Goal: Use online tool/utility: Utilize a website feature to perform a specific function

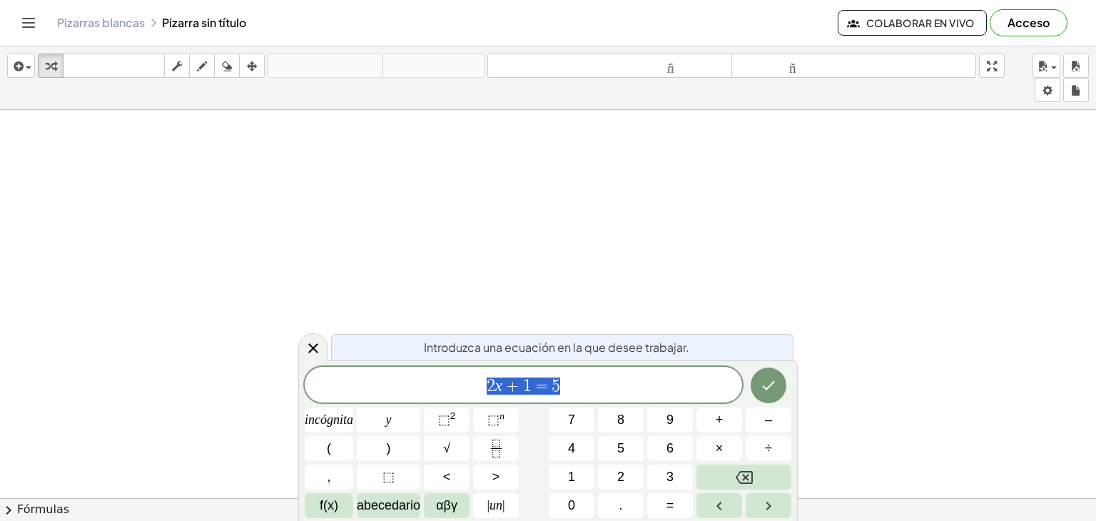
scroll to position [143, 0]
click at [569, 387] on span "2 x + 1 = 5" at bounding box center [523, 386] width 437 height 20
click at [441, 380] on span "2 x + 1 = 5 ​" at bounding box center [523, 386] width 437 height 20
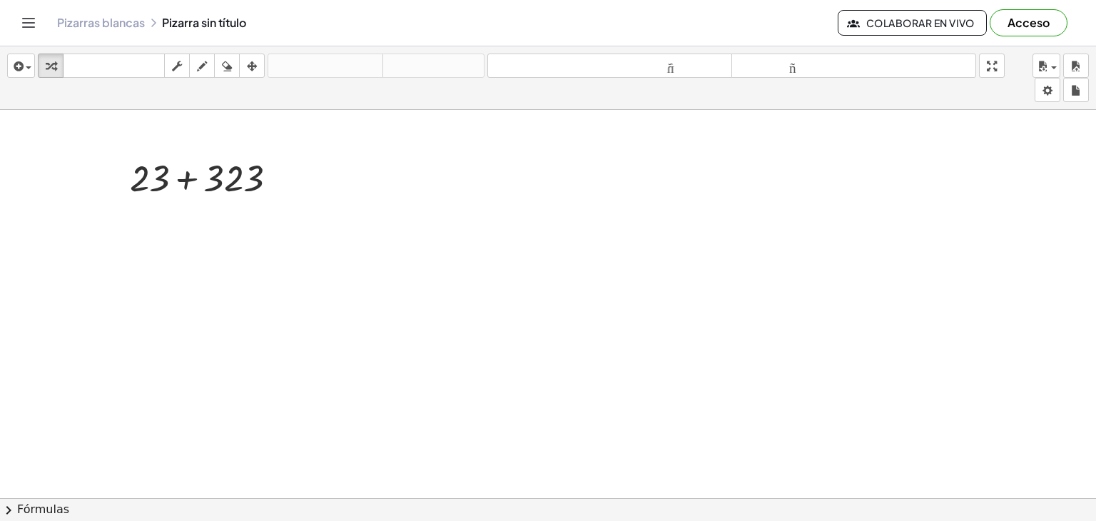
click at [349, 196] on div at bounding box center [548, 411] width 1096 height 889
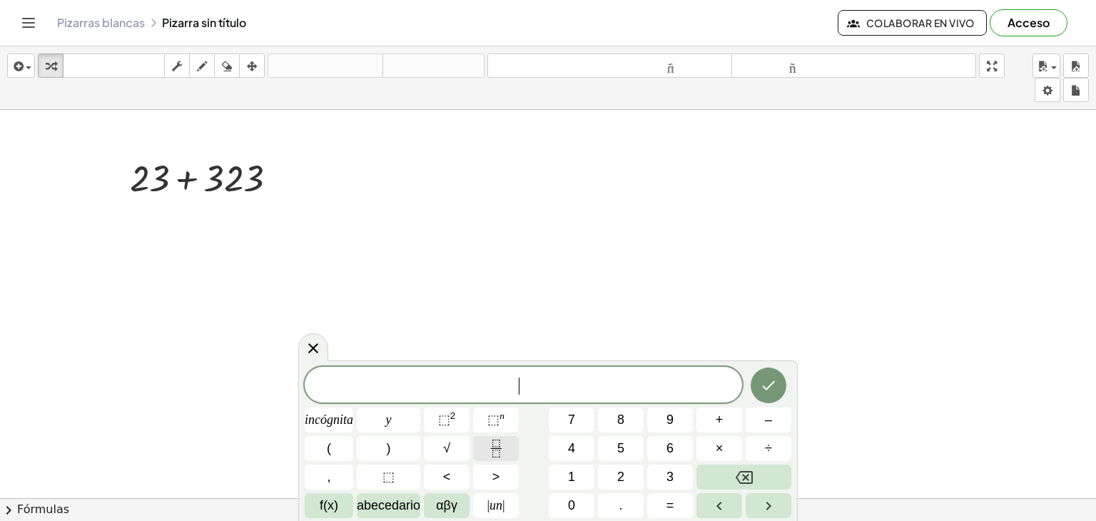
click at [509, 455] on button "Fracción" at bounding box center [496, 448] width 46 height 25
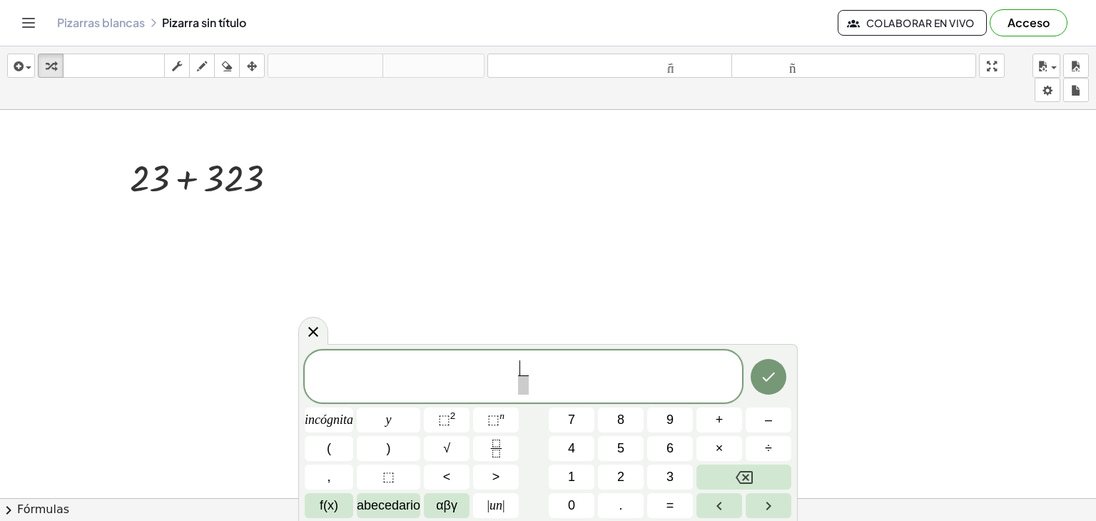
click at [251, 203] on div "+ 23 + 323" at bounding box center [203, 177] width 191 height 56
click at [262, 163] on div at bounding box center [209, 177] width 173 height 49
click at [277, 180] on div at bounding box center [548, 411] width 1096 height 889
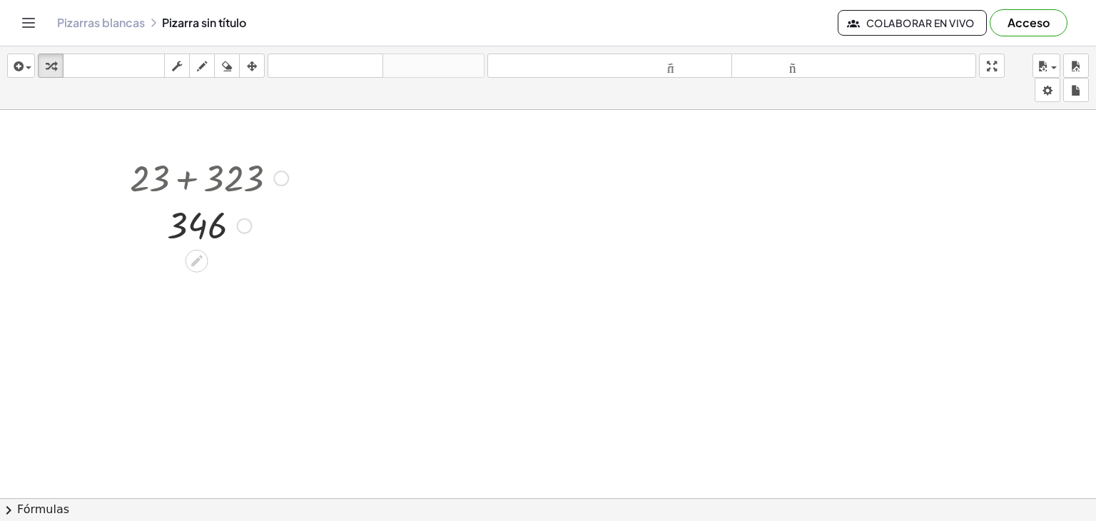
click at [243, 230] on div at bounding box center [245, 226] width 16 height 16
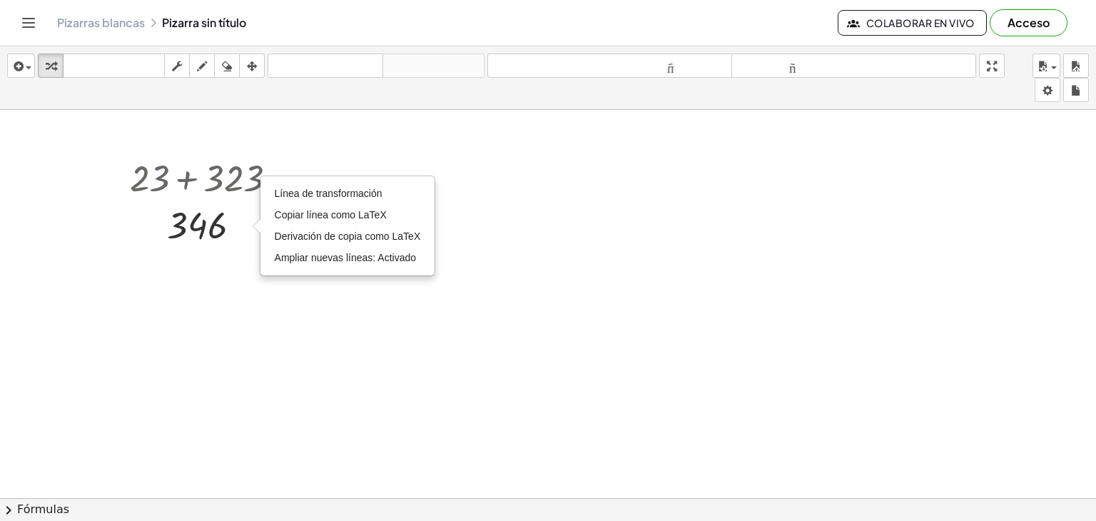
click at [237, 258] on div at bounding box center [548, 411] width 1096 height 889
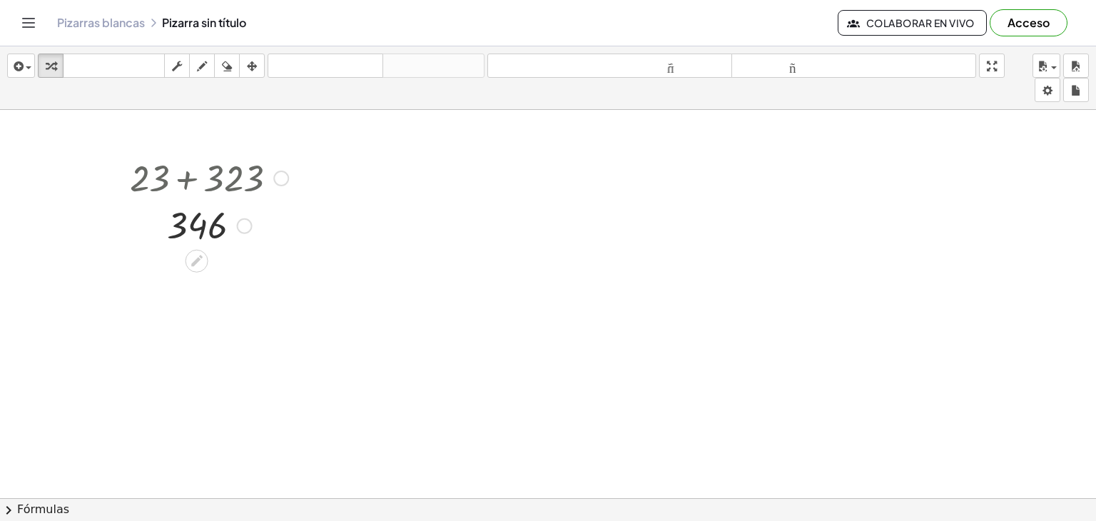
click at [202, 260] on icon at bounding box center [196, 260] width 15 height 15
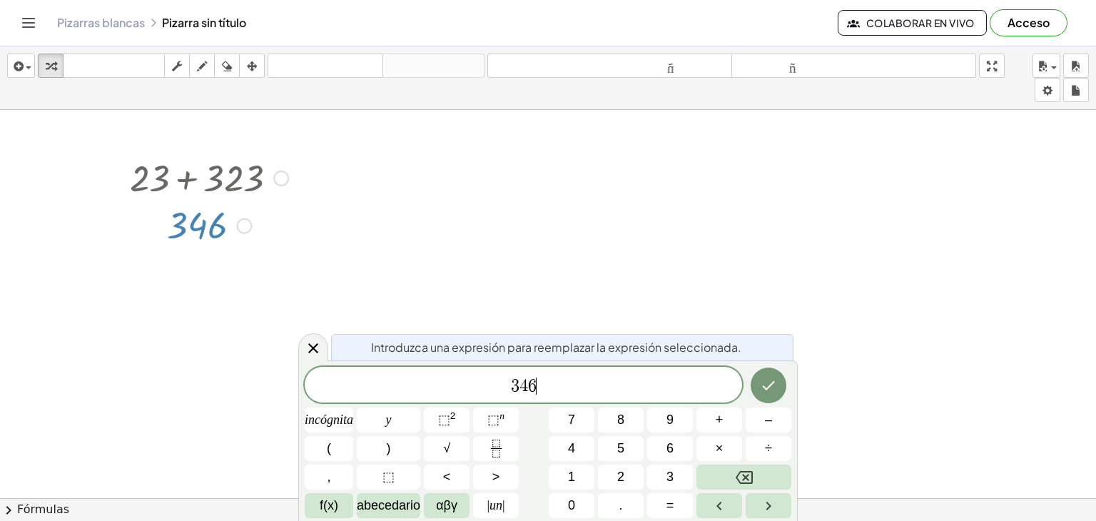
click at [606, 388] on span "3 4 6 ​" at bounding box center [523, 386] width 437 height 20
drag, startPoint x: 433, startPoint y: 389, endPoint x: 374, endPoint y: 389, distance: 59.2
click at [374, 389] on span "3 4 6 ​" at bounding box center [523, 386] width 437 height 20
drag, startPoint x: 245, startPoint y: 226, endPoint x: 164, endPoint y: 233, distance: 81.7
click at [164, 233] on div at bounding box center [209, 224] width 173 height 47
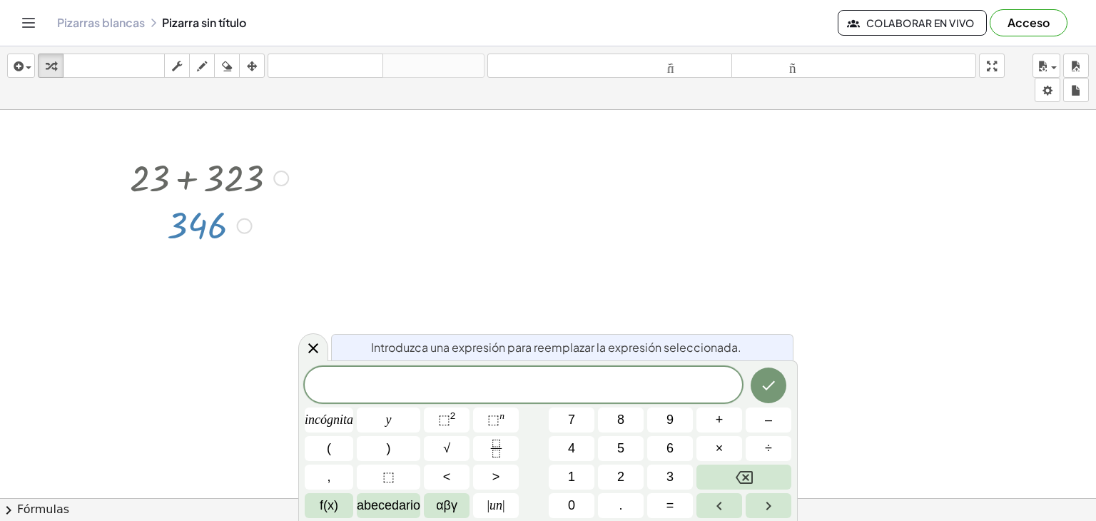
click at [166, 228] on div at bounding box center [209, 224] width 173 height 47
drag, startPoint x: 175, startPoint y: 228, endPoint x: 185, endPoint y: 228, distance: 10.0
click at [180, 228] on div at bounding box center [209, 224] width 173 height 47
click at [185, 228] on div at bounding box center [209, 224] width 173 height 47
click at [201, 225] on div at bounding box center [209, 224] width 173 height 47
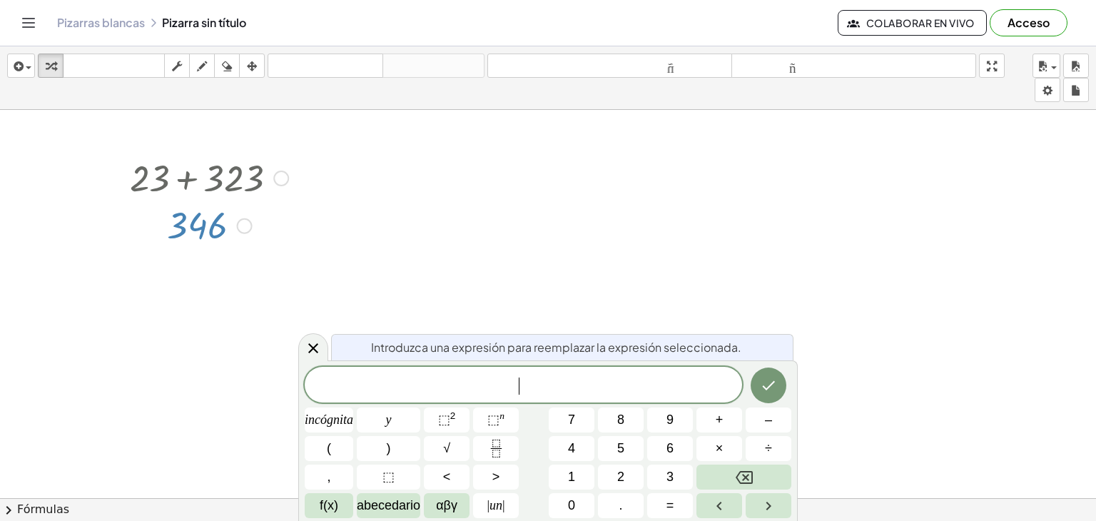
drag, startPoint x: 201, startPoint y: 225, endPoint x: 157, endPoint y: 185, distance: 59.6
click at [202, 225] on div at bounding box center [209, 224] width 173 height 47
drag, startPoint x: 143, startPoint y: 178, endPoint x: 254, endPoint y: 183, distance: 111.4
click at [257, 188] on div at bounding box center [209, 177] width 173 height 49
click at [255, 181] on div at bounding box center [209, 177] width 173 height 49
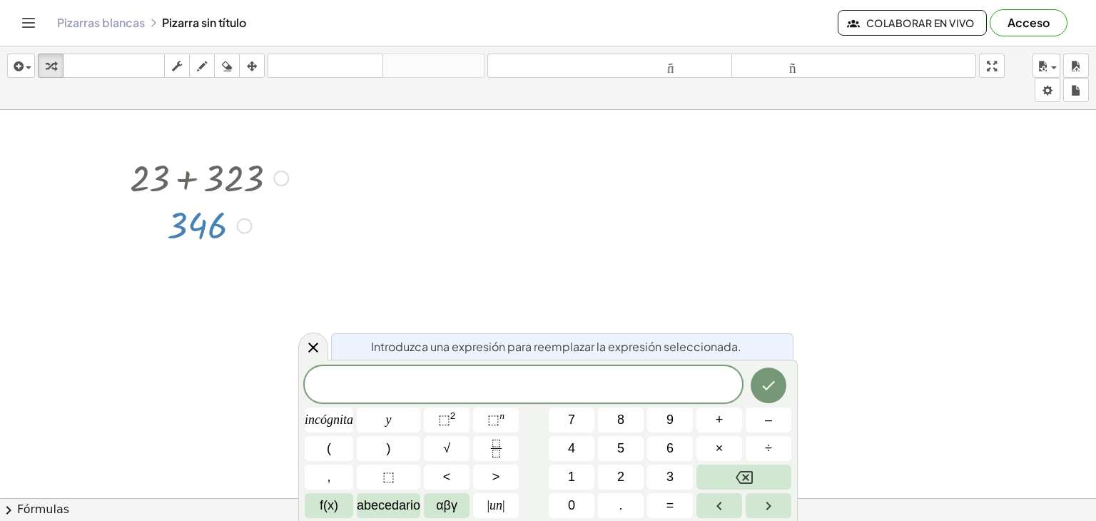
click at [256, 178] on div at bounding box center [209, 177] width 173 height 49
click at [285, 173] on div at bounding box center [281, 179] width 16 height 16
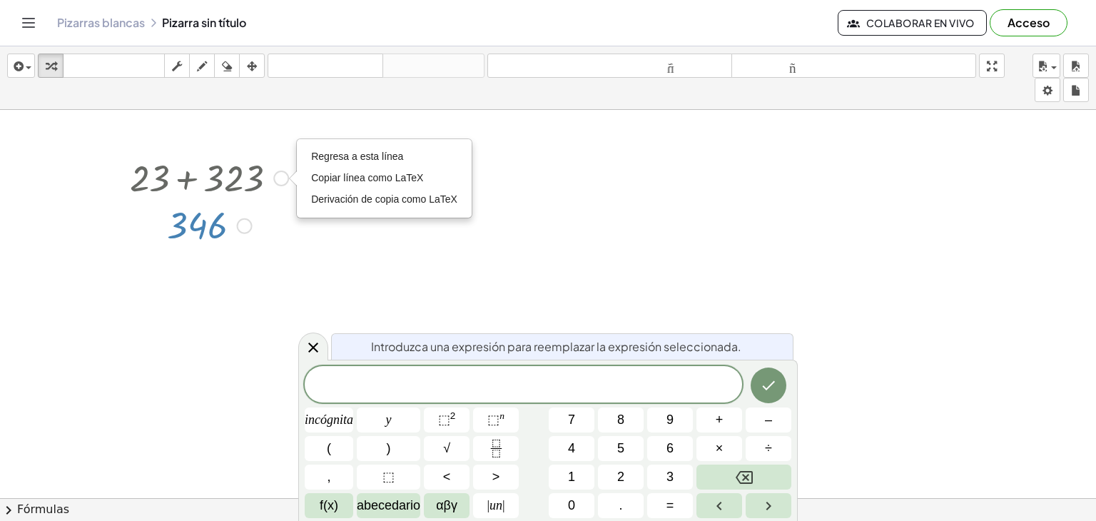
click at [270, 220] on div at bounding box center [209, 224] width 173 height 47
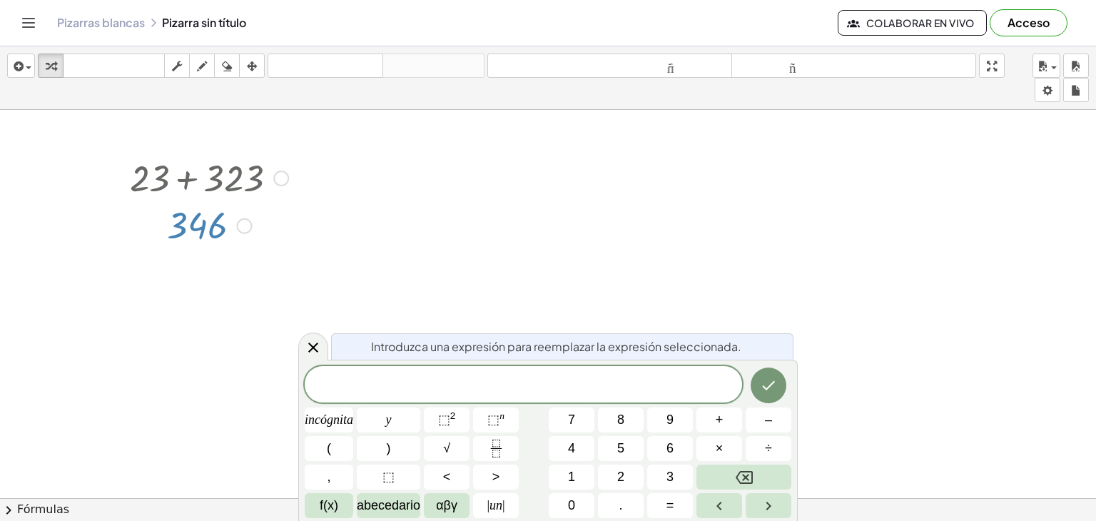
drag, startPoint x: 240, startPoint y: 178, endPoint x: 315, endPoint y: 126, distance: 90.9
click at [350, 151] on div at bounding box center [548, 411] width 1096 height 889
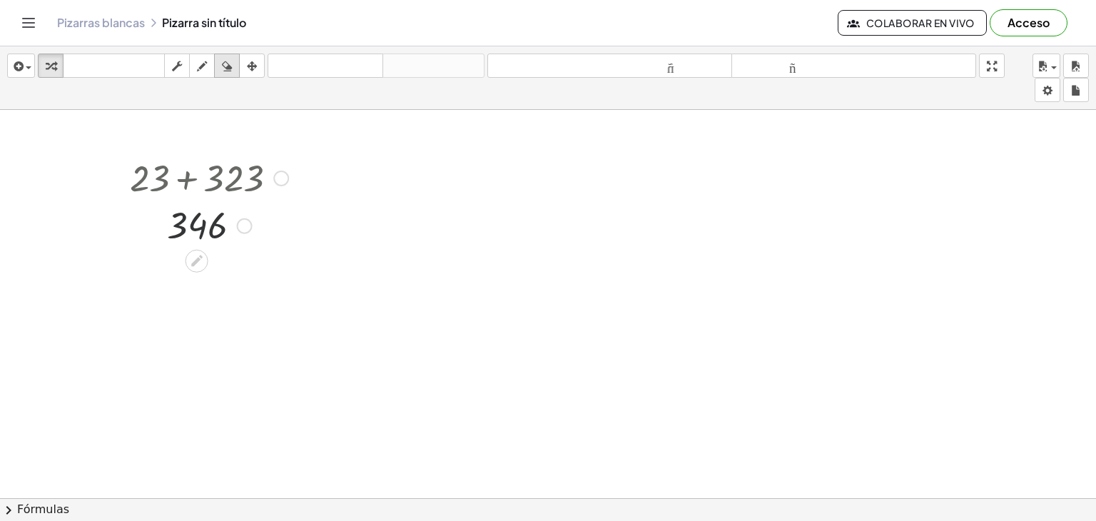
click at [234, 68] on div "button" at bounding box center [227, 65] width 19 height 17
click at [505, 221] on div at bounding box center [548, 411] width 1096 height 889
click at [285, 252] on div at bounding box center [548, 411] width 1096 height 889
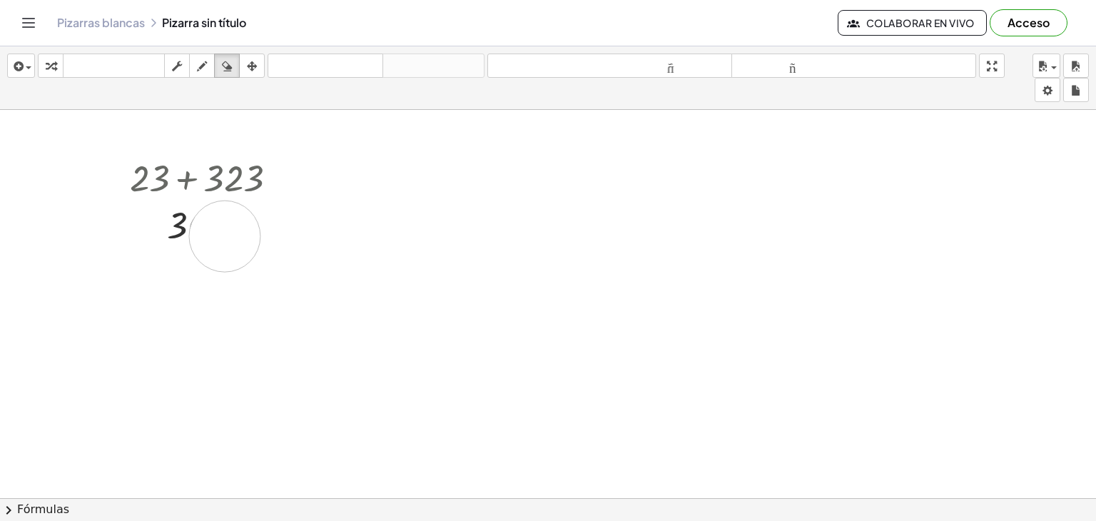
click at [225, 236] on div at bounding box center [548, 411] width 1096 height 889
drag, startPoint x: 206, startPoint y: 215, endPoint x: 163, endPoint y: 161, distance: 69.1
click at [163, 161] on div at bounding box center [548, 411] width 1096 height 889
drag, startPoint x: 245, startPoint y: 186, endPoint x: 229, endPoint y: 236, distance: 51.7
click at [230, 243] on div at bounding box center [548, 411] width 1096 height 889
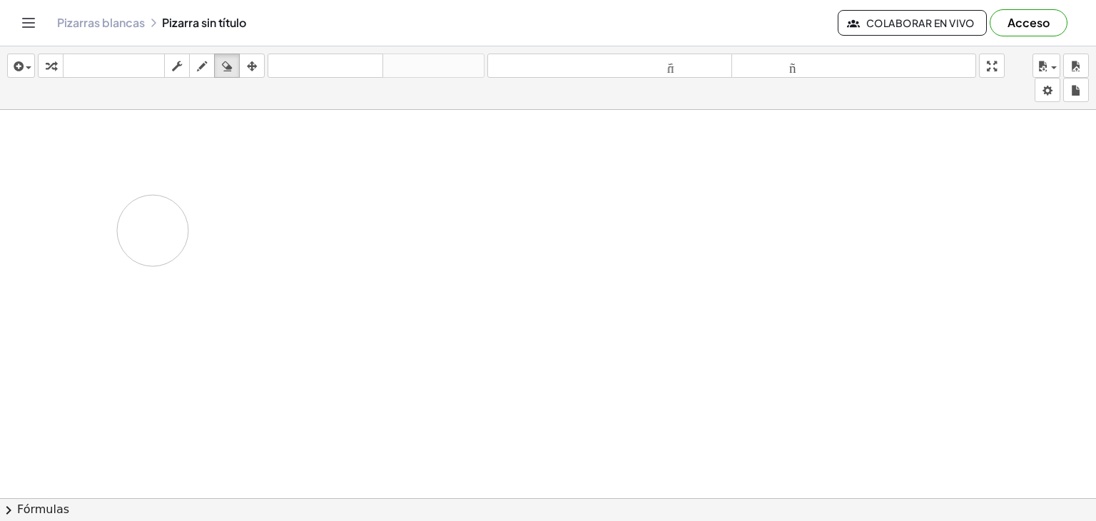
drag, startPoint x: 255, startPoint y: 179, endPoint x: 183, endPoint y: 235, distance: 91.6
click at [183, 235] on div at bounding box center [548, 411] width 1096 height 889
drag, startPoint x: 171, startPoint y: 188, endPoint x: 257, endPoint y: 209, distance: 88.1
click at [256, 210] on div at bounding box center [548, 411] width 1096 height 889
click at [400, 309] on div at bounding box center [548, 411] width 1096 height 889
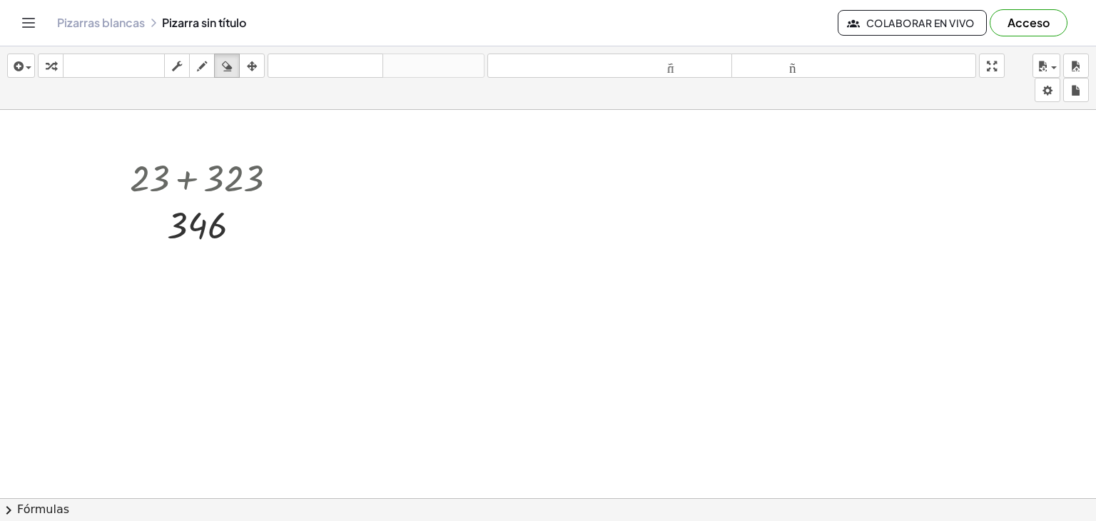
drag, startPoint x: 375, startPoint y: 286, endPoint x: 345, endPoint y: 291, distance: 29.7
drag, startPoint x: 345, startPoint y: 291, endPoint x: 258, endPoint y: 275, distance: 89.3
click at [228, 318] on div at bounding box center [548, 411] width 1096 height 889
drag, startPoint x: 128, startPoint y: 26, endPoint x: 682, endPoint y: 95, distance: 558.0
click at [128, 26] on font "Pizarras blancas" at bounding box center [101, 22] width 88 height 15
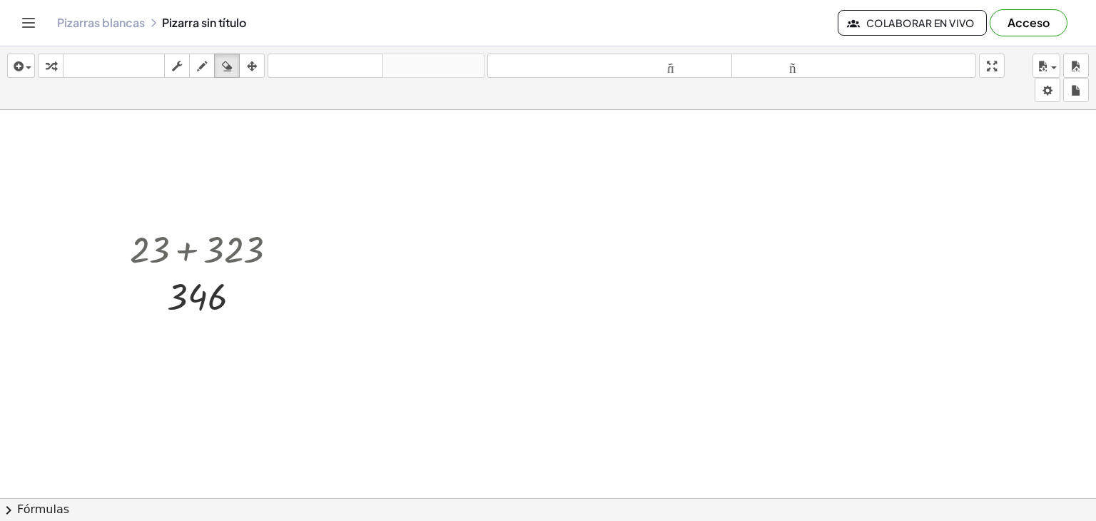
scroll to position [0, 0]
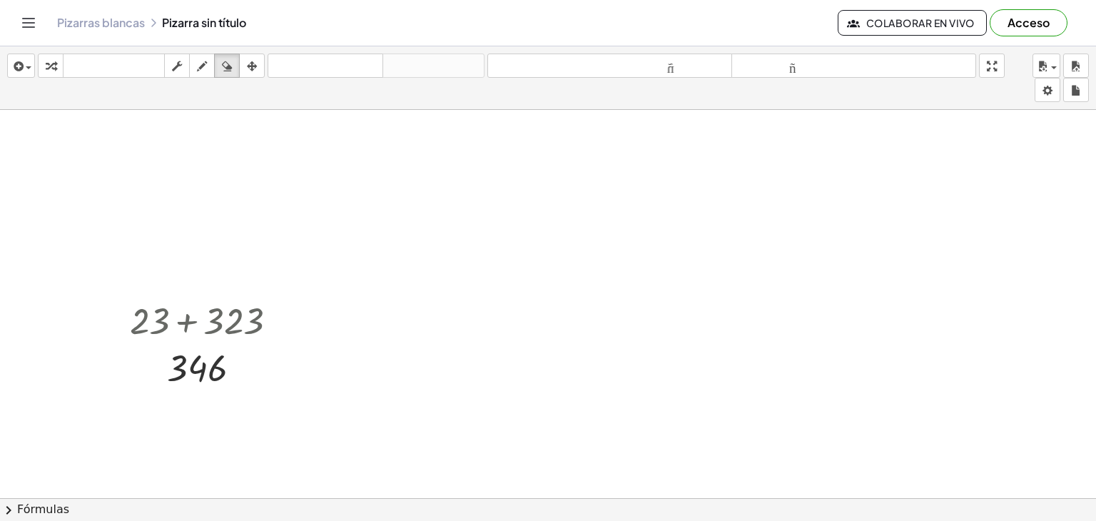
click at [250, 328] on div at bounding box center [548, 499] width 1096 height 778
click at [248, 331] on div at bounding box center [548, 499] width 1096 height 778
drag, startPoint x: 245, startPoint y: 318, endPoint x: 236, endPoint y: 234, distance: 84.0
click at [245, 317] on div at bounding box center [548, 499] width 1096 height 778
click at [201, 75] on button "dibujar" at bounding box center [202, 66] width 26 height 24
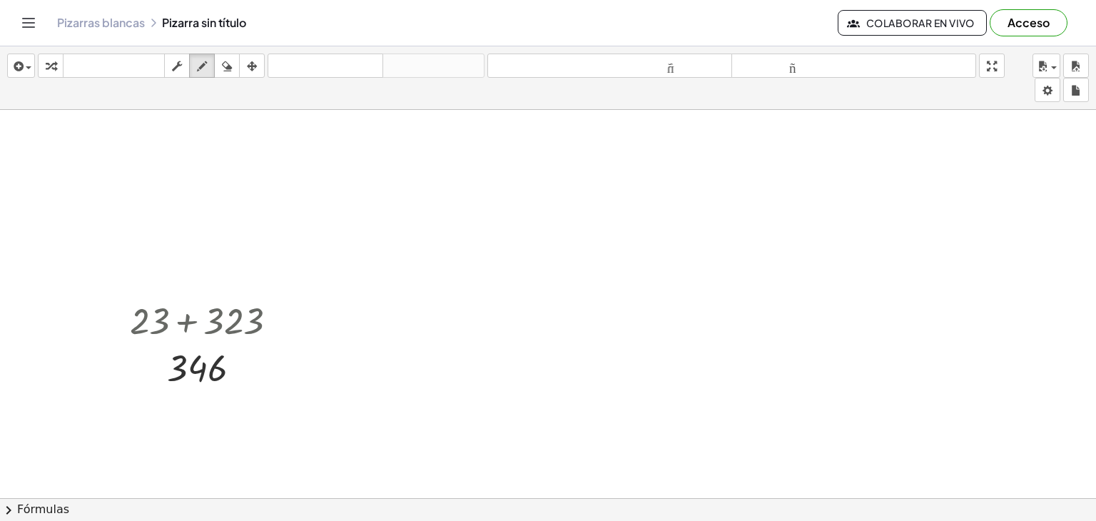
click at [268, 312] on div at bounding box center [548, 499] width 1096 height 778
drag, startPoint x: 268, startPoint y: 332, endPoint x: 266, endPoint y: 365, distance: 32.9
click at [266, 365] on div at bounding box center [548, 499] width 1096 height 778
drag, startPoint x: 271, startPoint y: 166, endPoint x: 285, endPoint y: 178, distance: 18.7
click at [281, 191] on div at bounding box center [548, 499] width 1096 height 778
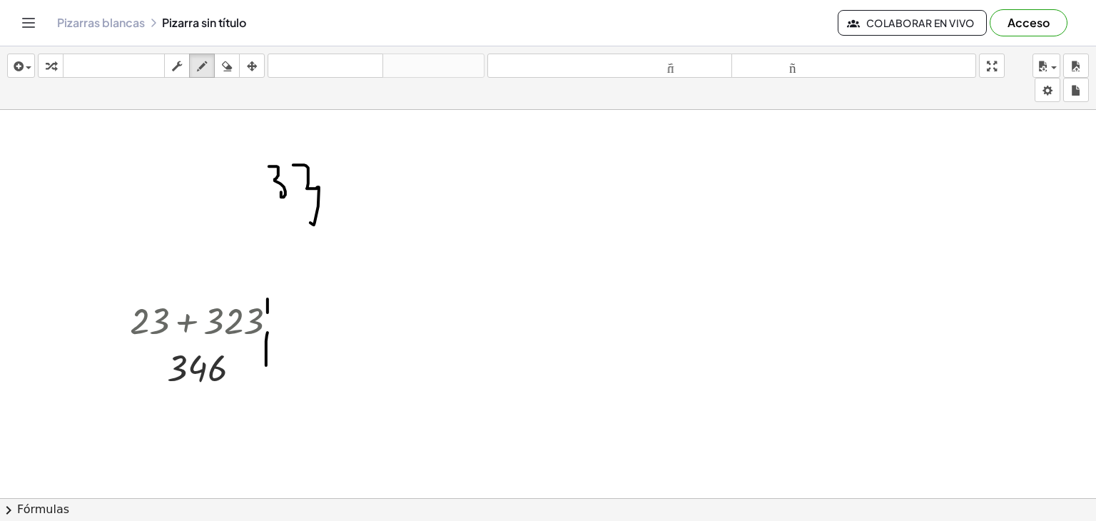
drag, startPoint x: 304, startPoint y: 164, endPoint x: 318, endPoint y: 191, distance: 29.7
click at [307, 203] on div at bounding box center [548, 499] width 1096 height 778
drag, startPoint x: 355, startPoint y: 195, endPoint x: 372, endPoint y: 189, distance: 18.1
click at [371, 191] on div at bounding box center [548, 499] width 1096 height 778
drag, startPoint x: 368, startPoint y: 176, endPoint x: 378, endPoint y: 216, distance: 41.2
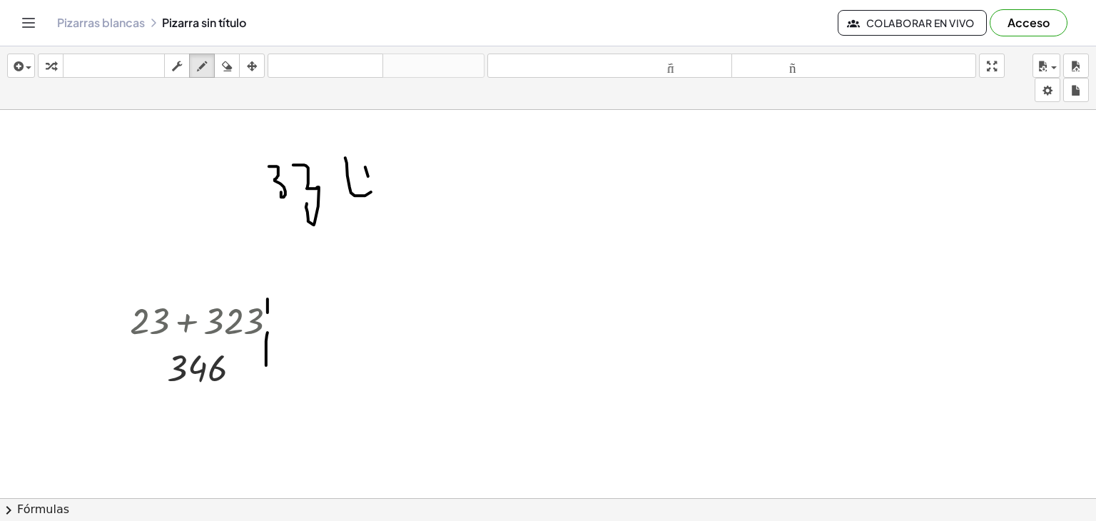
click at [378, 215] on div at bounding box center [548, 499] width 1096 height 778
drag, startPoint x: 500, startPoint y: 138, endPoint x: 502, endPoint y: 195, distance: 56.4
click at [502, 196] on div at bounding box center [548, 499] width 1096 height 778
drag, startPoint x: 540, startPoint y: 143, endPoint x: 562, endPoint y: 143, distance: 22.1
click at [562, 162] on div at bounding box center [548, 499] width 1096 height 778
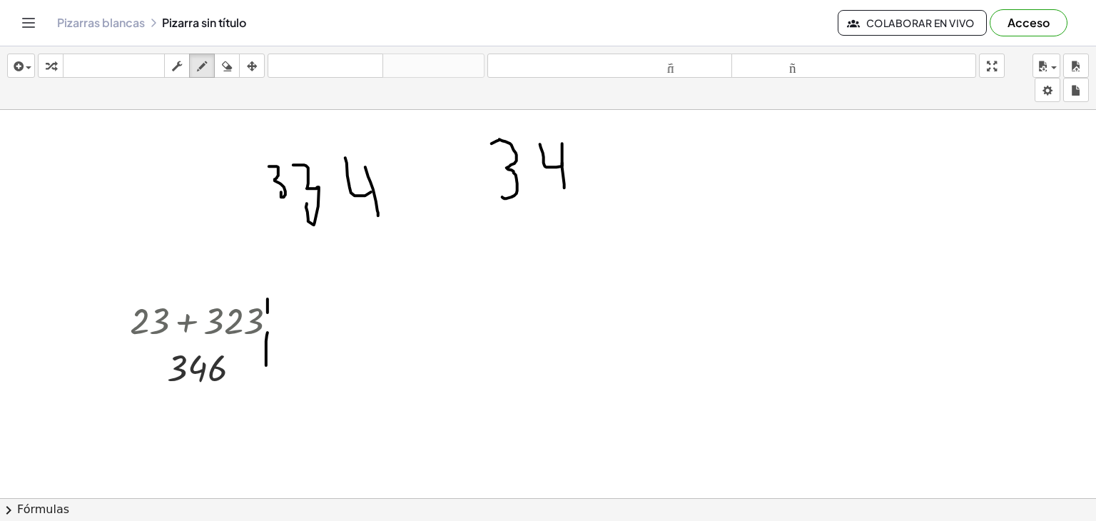
drag, startPoint x: 564, startPoint y: 178, endPoint x: 564, endPoint y: 187, distance: 9.3
click at [564, 187] on div at bounding box center [548, 499] width 1096 height 778
drag, startPoint x: 592, startPoint y: 167, endPoint x: 617, endPoint y: 171, distance: 25.3
click at [619, 171] on div at bounding box center [548, 499] width 1096 height 778
drag, startPoint x: 632, startPoint y: 161, endPoint x: 659, endPoint y: 166, distance: 27.7
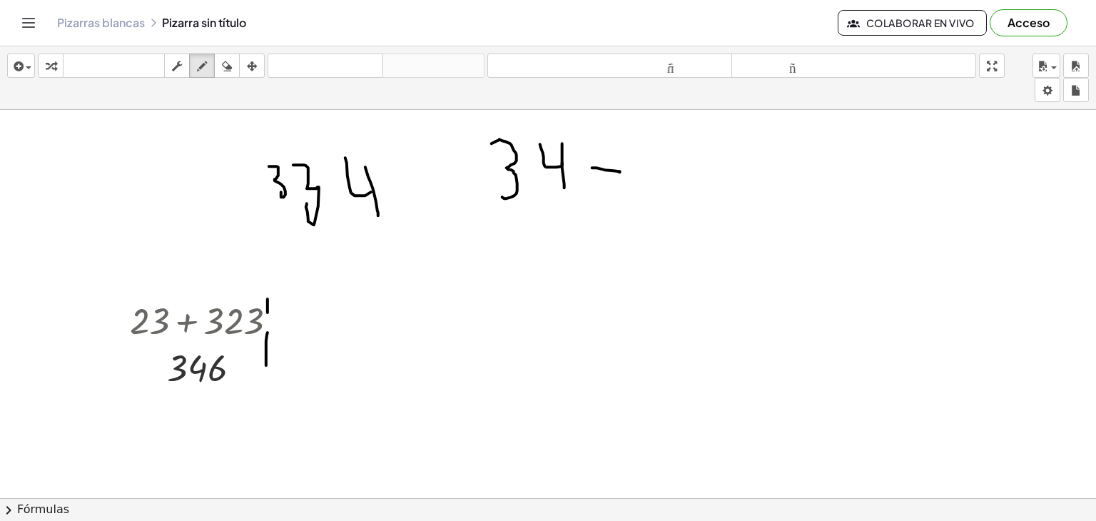
click at [657, 168] on div at bounding box center [548, 499] width 1096 height 778
drag, startPoint x: 658, startPoint y: 203, endPoint x: 657, endPoint y: 164, distance: 39.3
click at [655, 212] on div at bounding box center [548, 499] width 1096 height 778
drag, startPoint x: 674, startPoint y: 155, endPoint x: 671, endPoint y: 175, distance: 20.2
click at [677, 218] on div at bounding box center [548, 499] width 1096 height 778
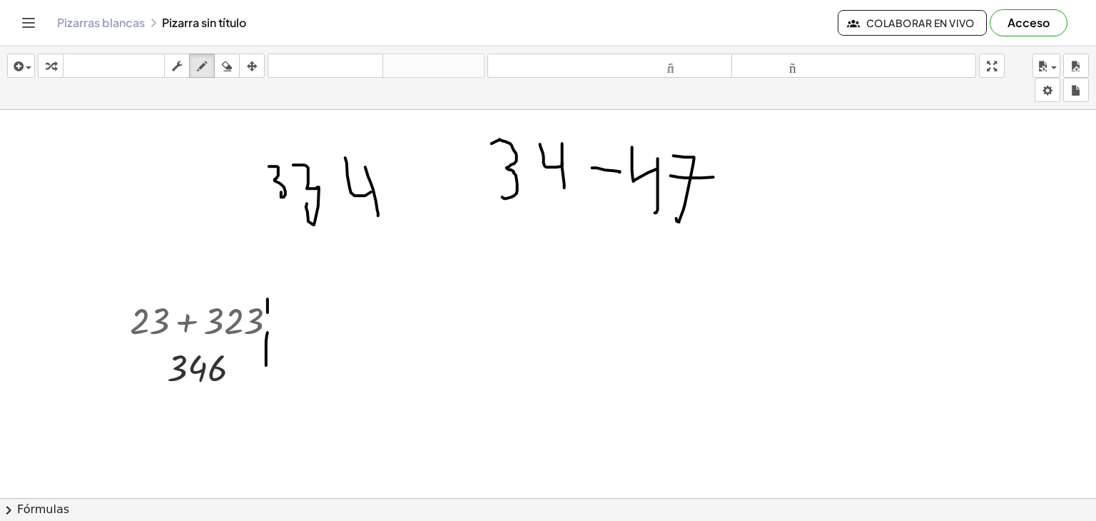
drag, startPoint x: 671, startPoint y: 175, endPoint x: 711, endPoint y: 178, distance: 40.1
click at [716, 176] on div at bounding box center [548, 499] width 1096 height 778
drag, startPoint x: 519, startPoint y: 221, endPoint x: 655, endPoint y: 243, distance: 138.2
click at [760, 229] on div at bounding box center [548, 499] width 1096 height 778
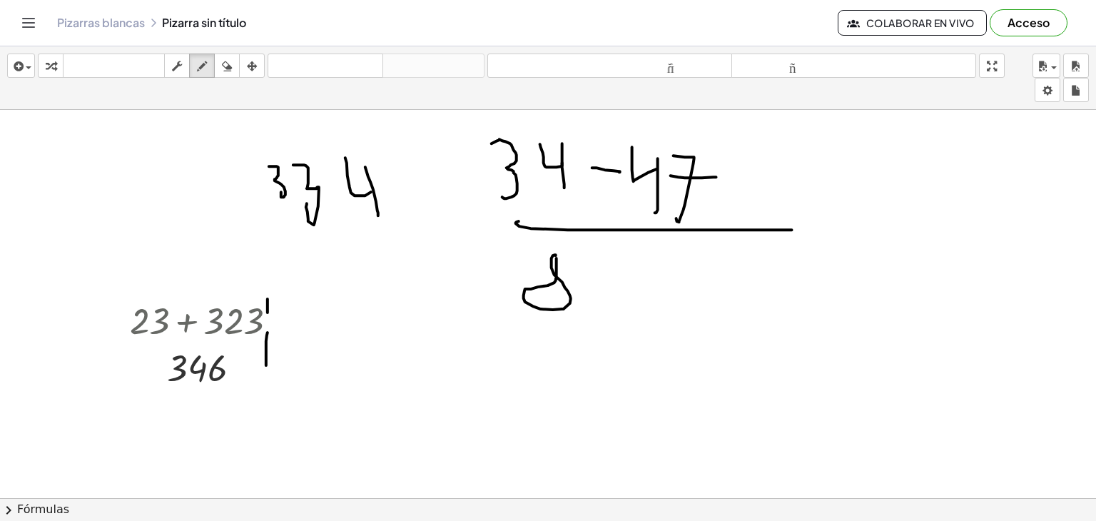
drag, startPoint x: 556, startPoint y: 255, endPoint x: 556, endPoint y: 267, distance: 12.1
click at [547, 252] on div at bounding box center [548, 499] width 1096 height 778
drag, startPoint x: 619, startPoint y: 266, endPoint x: 652, endPoint y: 270, distance: 33.0
click at [652, 270] on div at bounding box center [548, 499] width 1096 height 778
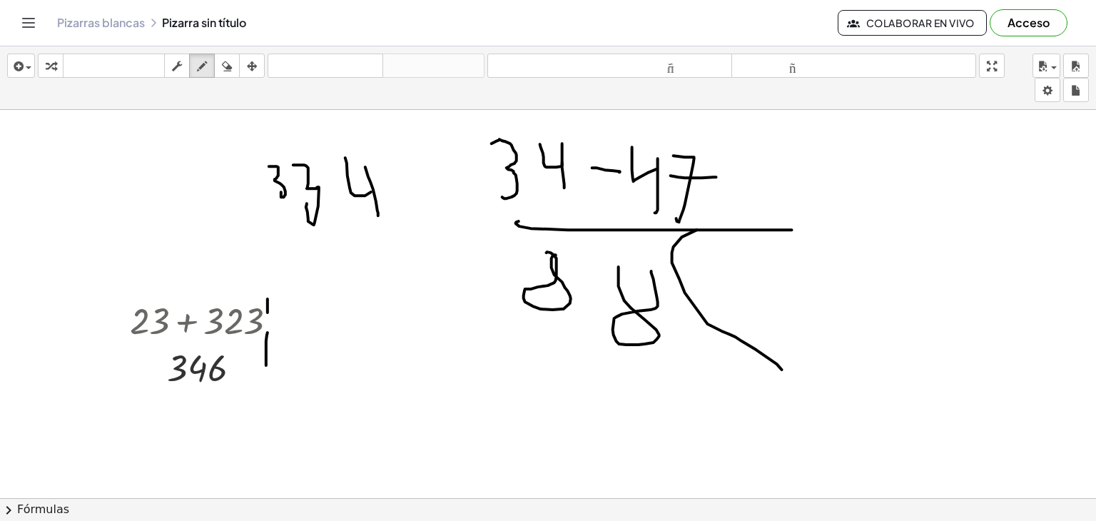
drag
click at [756, 380] on div at bounding box center [548, 499] width 1096 height 778
click at [805, 252] on div at bounding box center [548, 499] width 1096 height 778
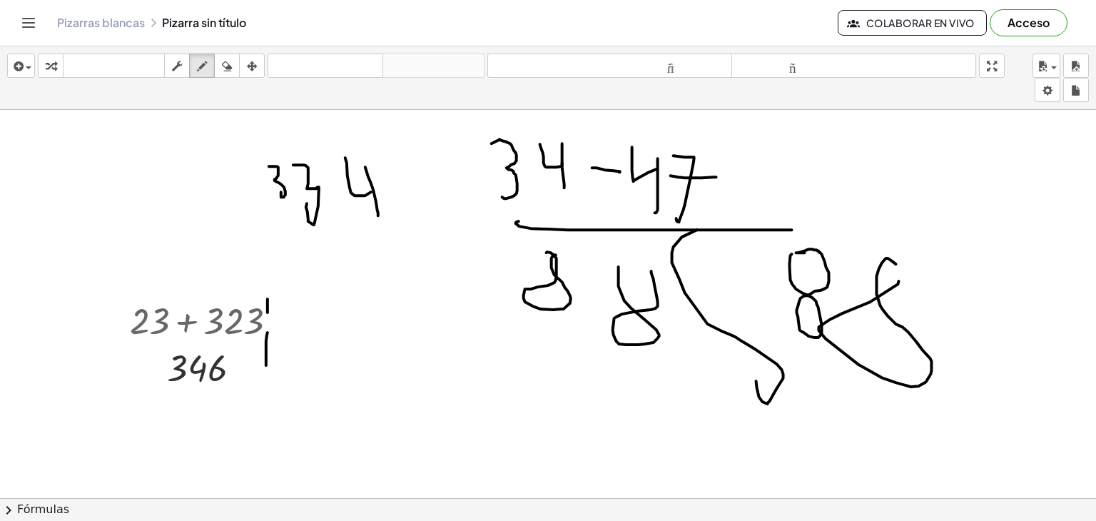
click at [908, 193] on div at bounding box center [548, 499] width 1096 height 778
click at [224, 61] on icon "button" at bounding box center [227, 66] width 10 height 17
click at [343, 289] on div at bounding box center [548, 499] width 1096 height 778
click at [354, 295] on div at bounding box center [548, 499] width 1096 height 778
click at [288, 176] on div at bounding box center [548, 499] width 1096 height 778
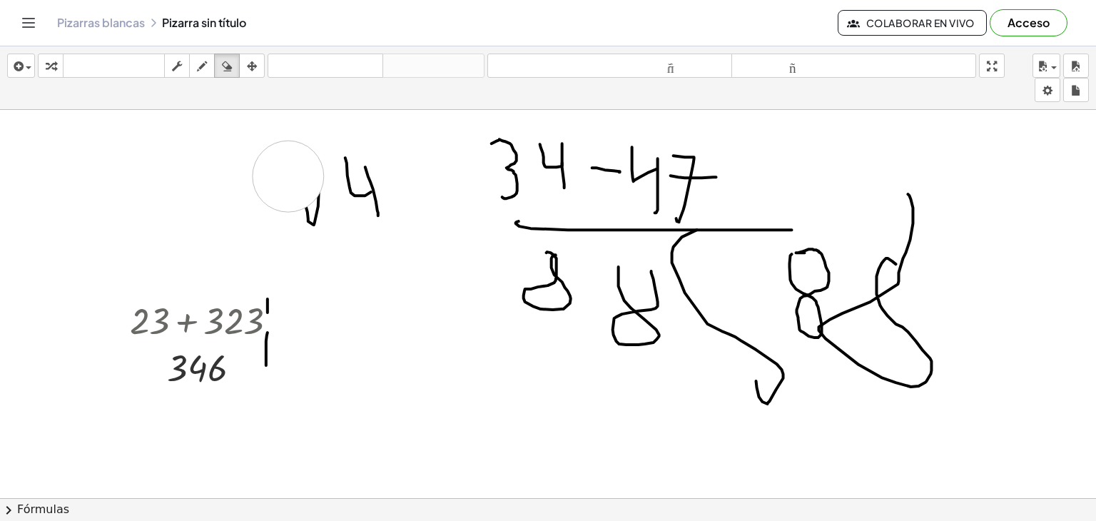
click at [308, 181] on div at bounding box center [548, 499] width 1096 height 778
click at [358, 198] on div at bounding box center [548, 499] width 1096 height 778
click at [362, 174] on div at bounding box center [548, 499] width 1096 height 778
click at [320, 158] on div at bounding box center [548, 499] width 1096 height 778
click at [183, 493] on div at bounding box center [548, 499] width 1096 height 778
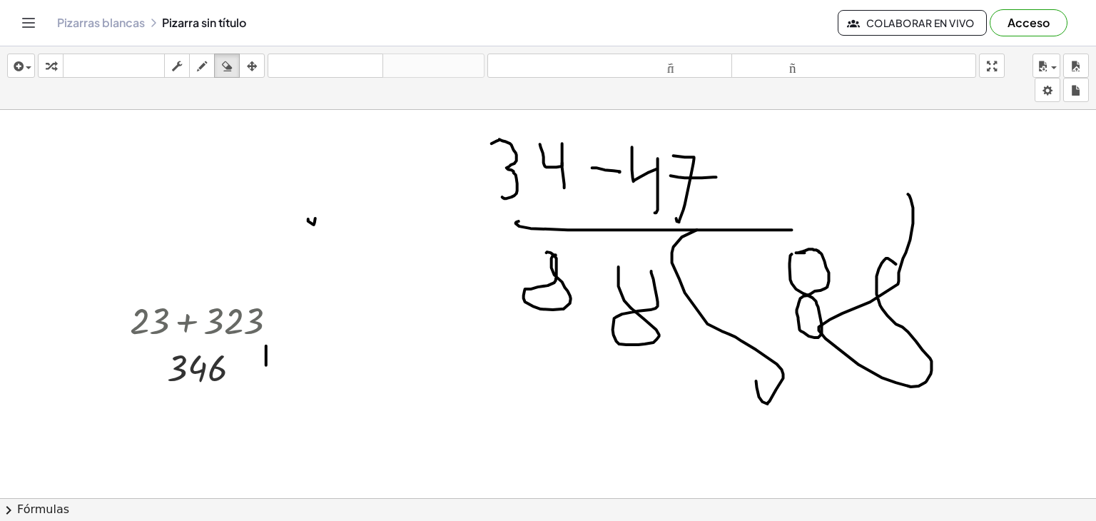
click at [199, 423] on div at bounding box center [548, 499] width 1096 height 778
click at [243, 351] on div at bounding box center [548, 499] width 1096 height 778
click at [231, 352] on div at bounding box center [548, 499] width 1096 height 778
click at [174, 365] on div at bounding box center [548, 499] width 1096 height 778
click at [226, 345] on div at bounding box center [548, 499] width 1096 height 778
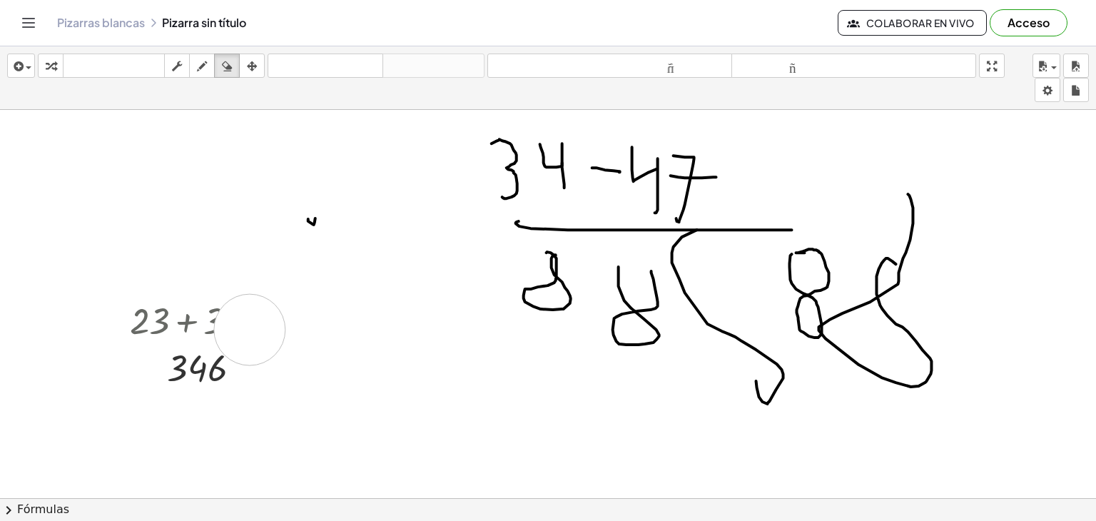
click at [250, 329] on div at bounding box center [548, 499] width 1096 height 778
click at [607, 318] on div at bounding box center [548, 499] width 1096 height 778
click at [881, 212] on div at bounding box center [548, 499] width 1096 height 778
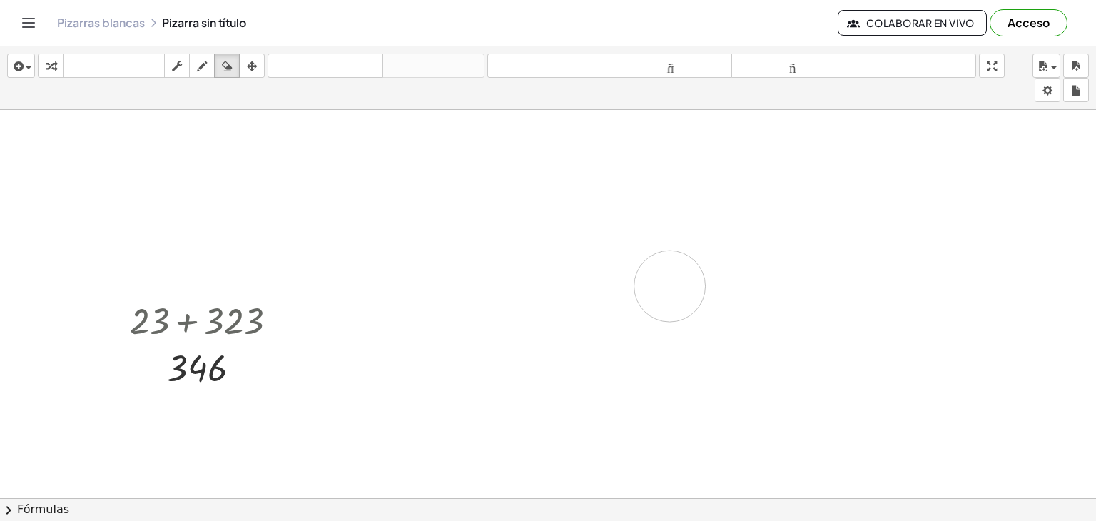
click at [340, 221] on div at bounding box center [548, 499] width 1096 height 778
click at [28, 62] on div "button" at bounding box center [21, 65] width 21 height 17
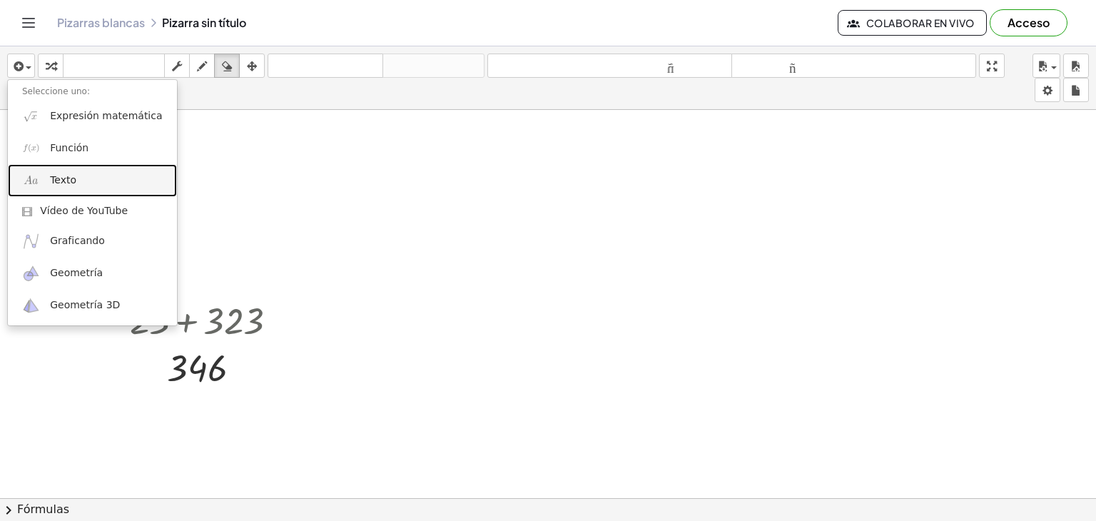
click at [103, 192] on link "Texto" at bounding box center [92, 180] width 169 height 32
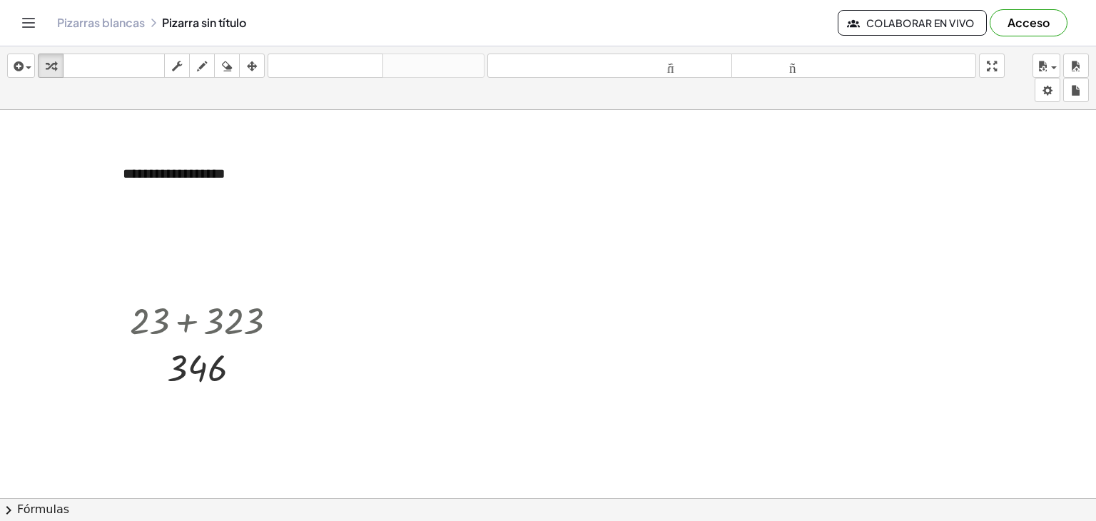
click at [522, 318] on div at bounding box center [548, 499] width 1096 height 778
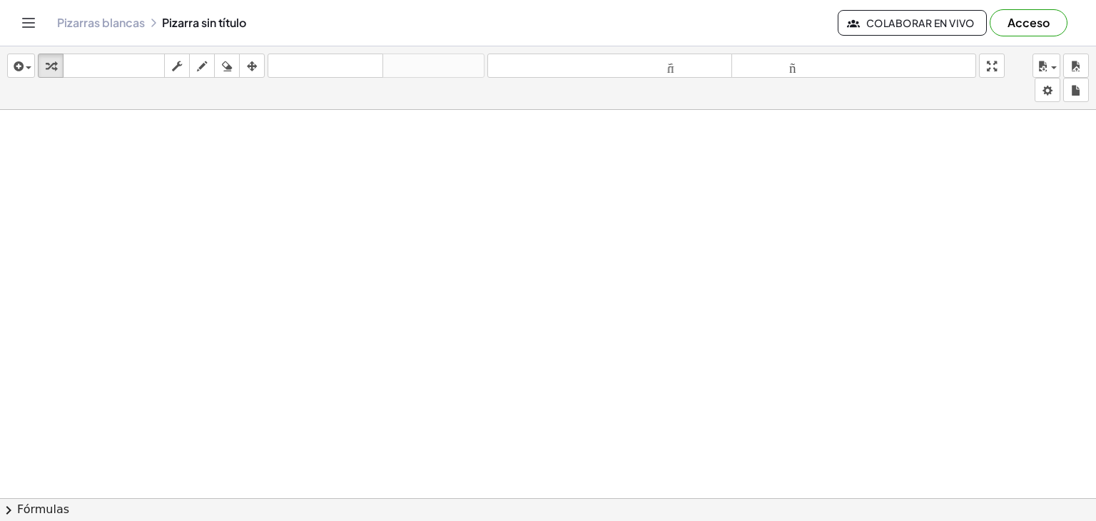
scroll to position [388, 0]
